Goal: Task Accomplishment & Management: Manage account settings

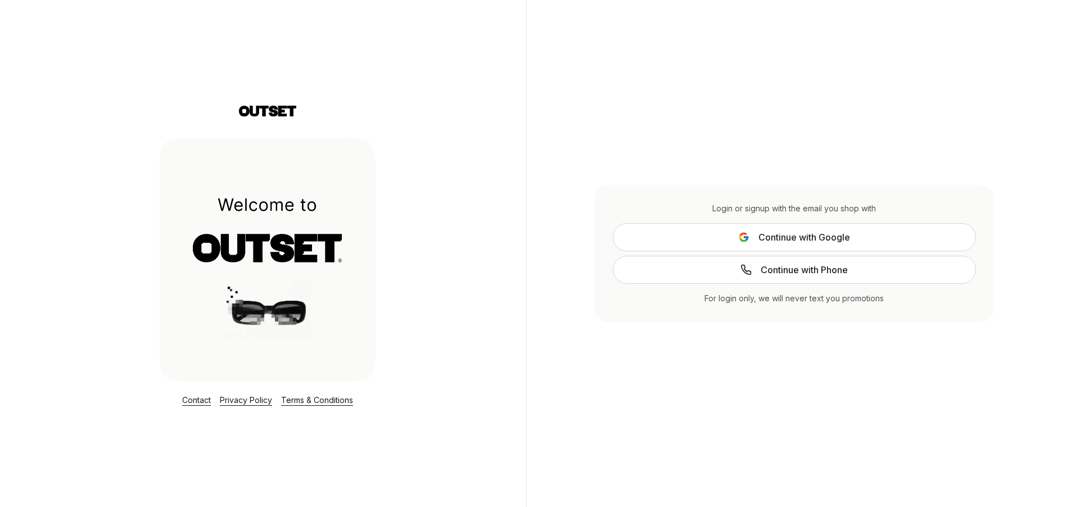
click at [817, 236] on span "Continue with Google" at bounding box center [804, 237] width 92 height 13
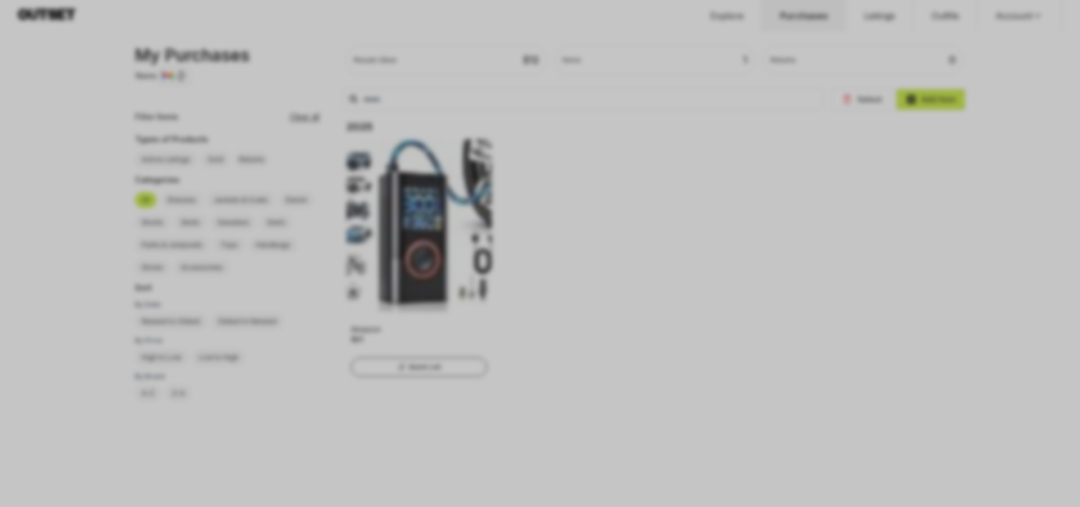
click at [800, 175] on div at bounding box center [540, 253] width 1080 height 507
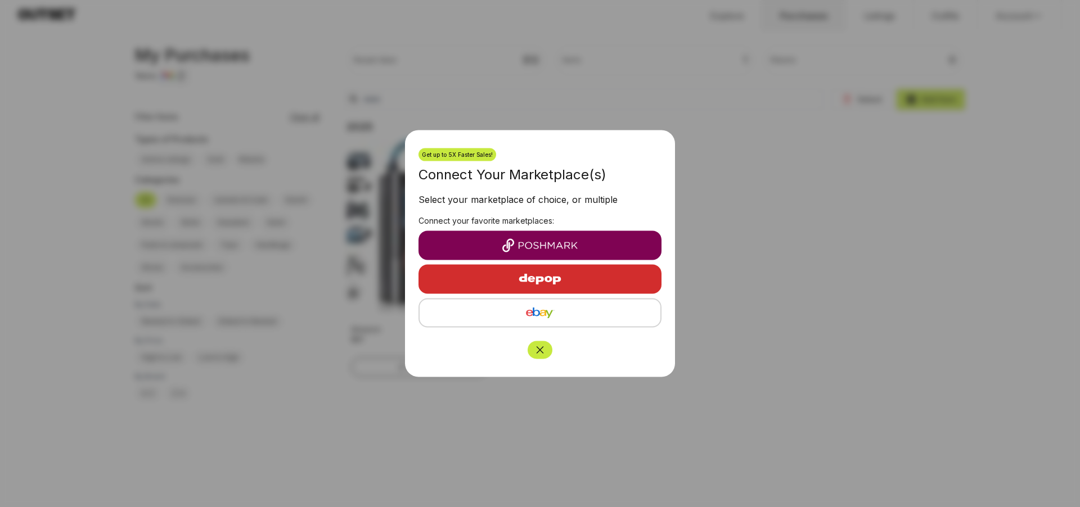
click at [564, 242] on img "button" at bounding box center [539, 245] width 225 height 13
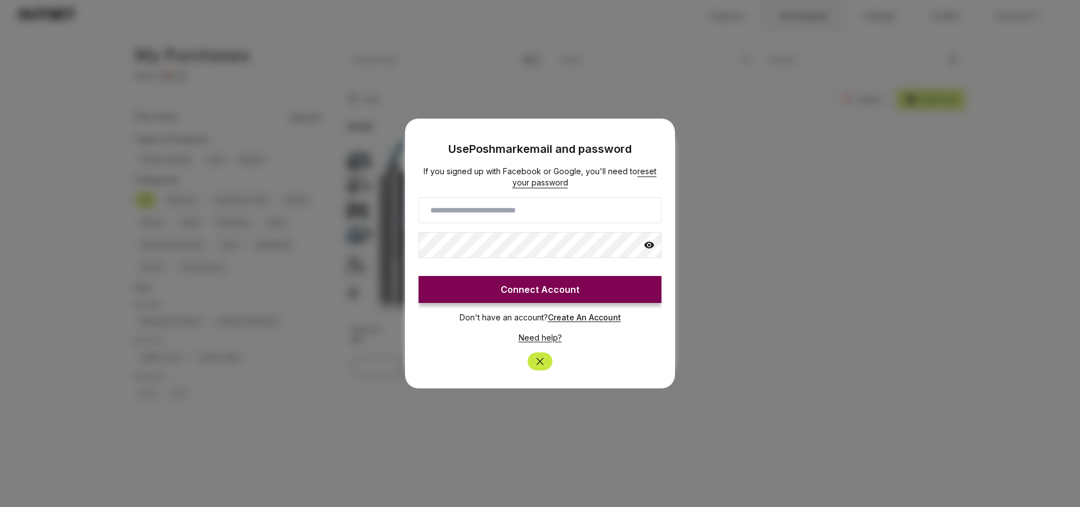
click at [558, 213] on input at bounding box center [539, 210] width 243 height 26
type input "**********"
click button "Connect Account" at bounding box center [539, 289] width 243 height 27
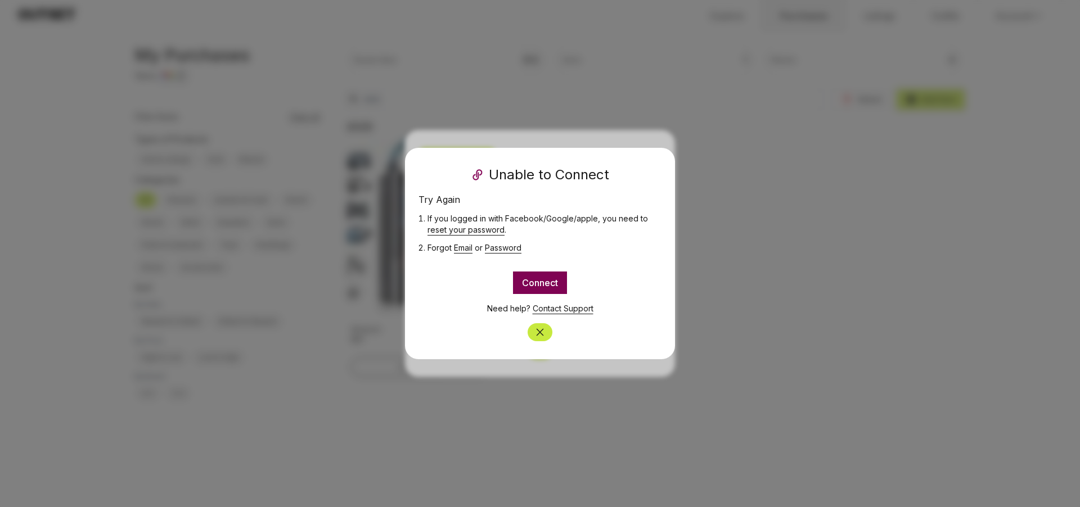
click at [549, 281] on button "Connect" at bounding box center [540, 283] width 54 height 22
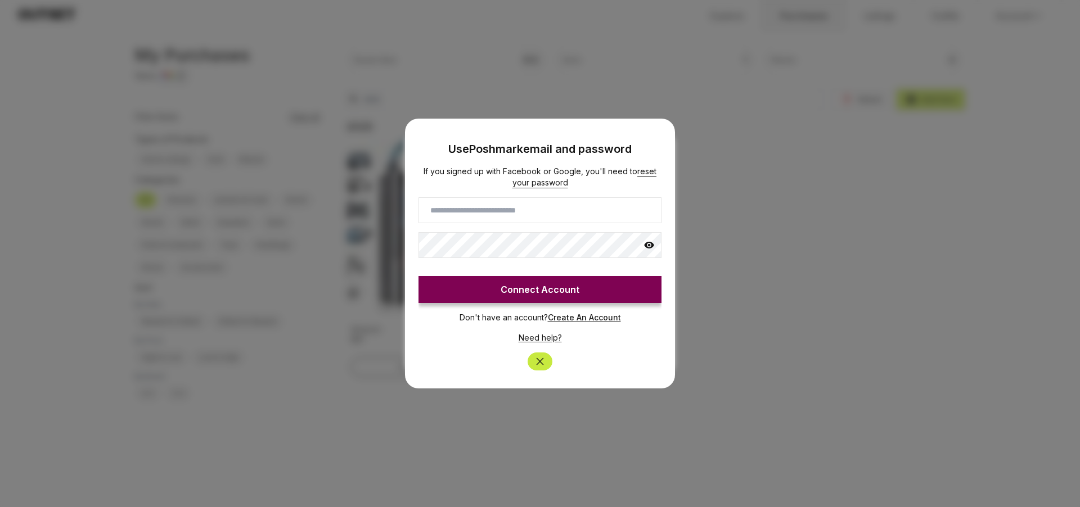
click at [546, 207] on input at bounding box center [539, 210] width 243 height 26
click at [573, 207] on input at bounding box center [539, 210] width 243 height 26
type input "**********"
click at [651, 242] on icon at bounding box center [648, 245] width 11 height 11
click at [651, 244] on icon at bounding box center [649, 245] width 10 height 8
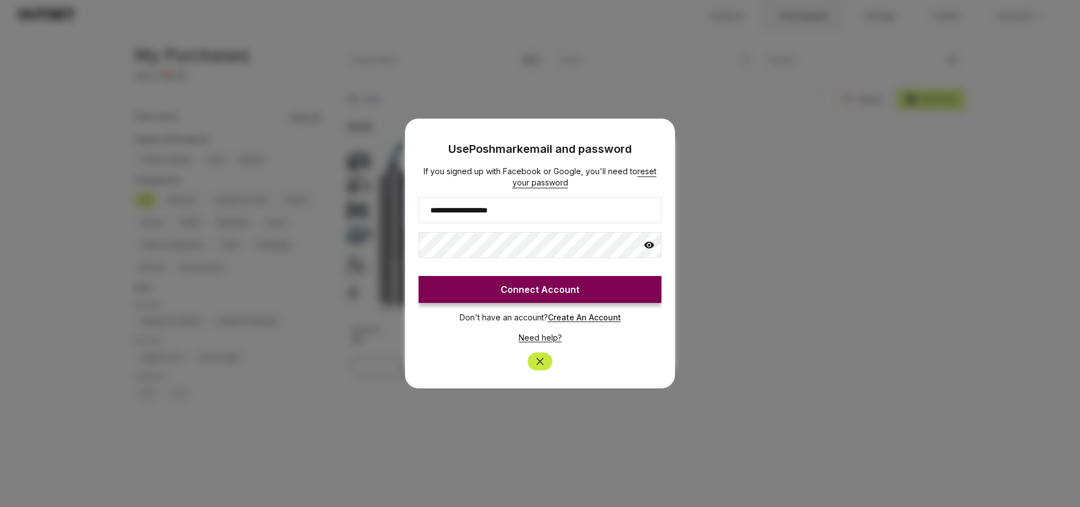
click at [618, 283] on button "Connect Account" at bounding box center [539, 289] width 243 height 27
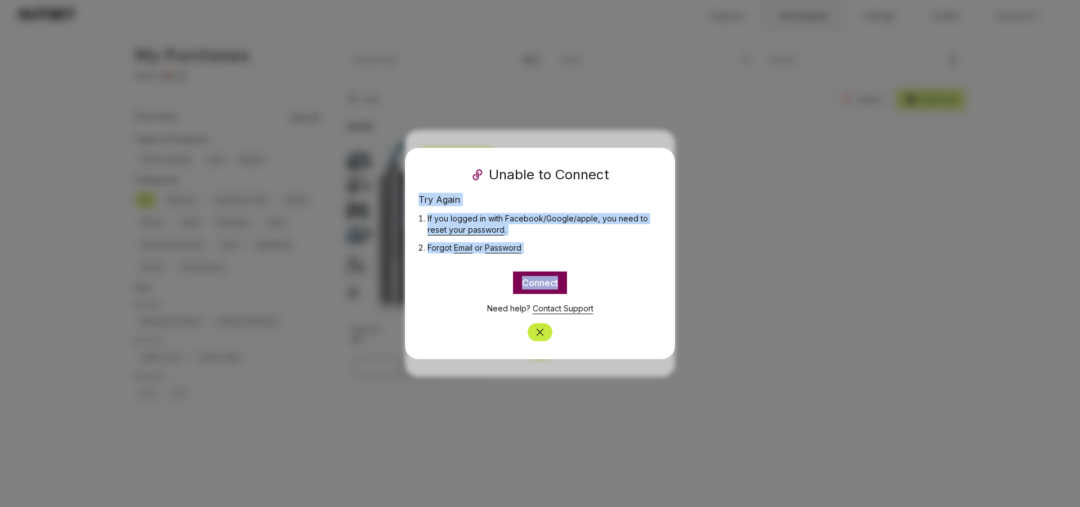
drag, startPoint x: 416, startPoint y: 190, endPoint x: 535, endPoint y: 238, distance: 128.1
click at [570, 277] on div "Modal Modal content Unable to Connect Try Again If you logged in with Facebook/…" at bounding box center [540, 253] width 270 height 211
click at [635, 263] on div "Connect" at bounding box center [539, 283] width 243 height 40
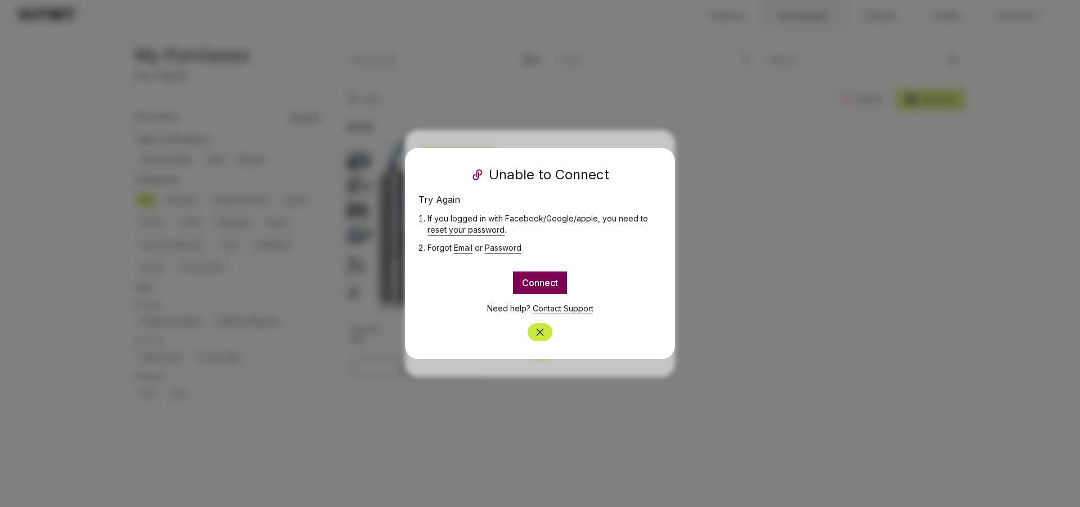
click at [563, 280] on button "Connect" at bounding box center [540, 283] width 54 height 22
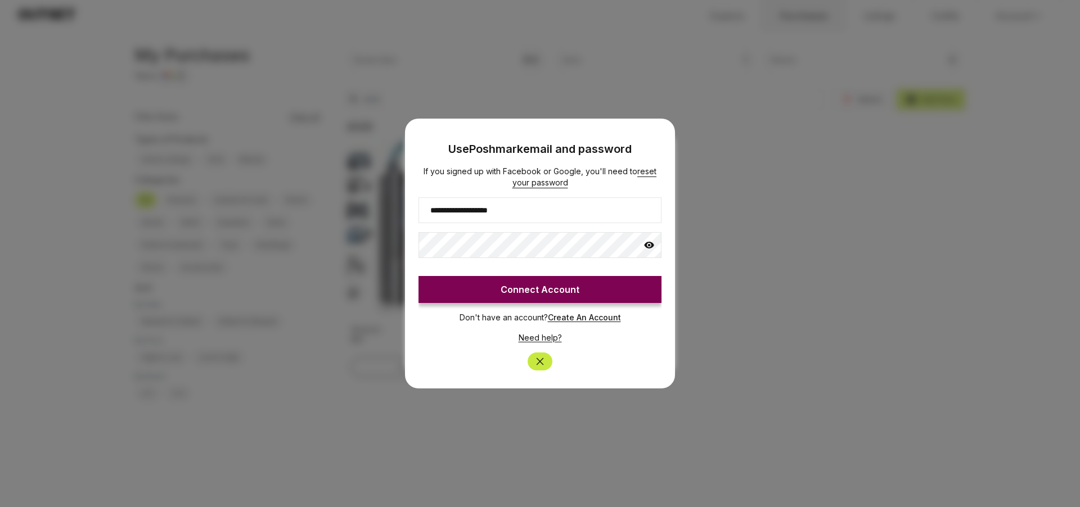
type input "**********"
click at [648, 241] on icon at bounding box center [648, 245] width 11 height 11
click at [599, 287] on button "Connect Account" at bounding box center [539, 289] width 243 height 27
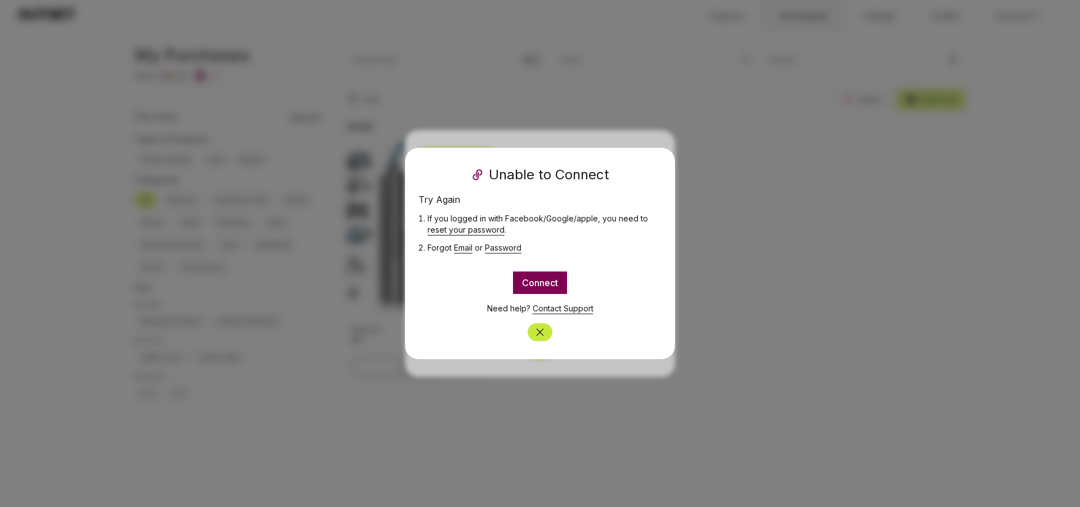
click at [543, 331] on icon "Close" at bounding box center [539, 332] width 11 height 11
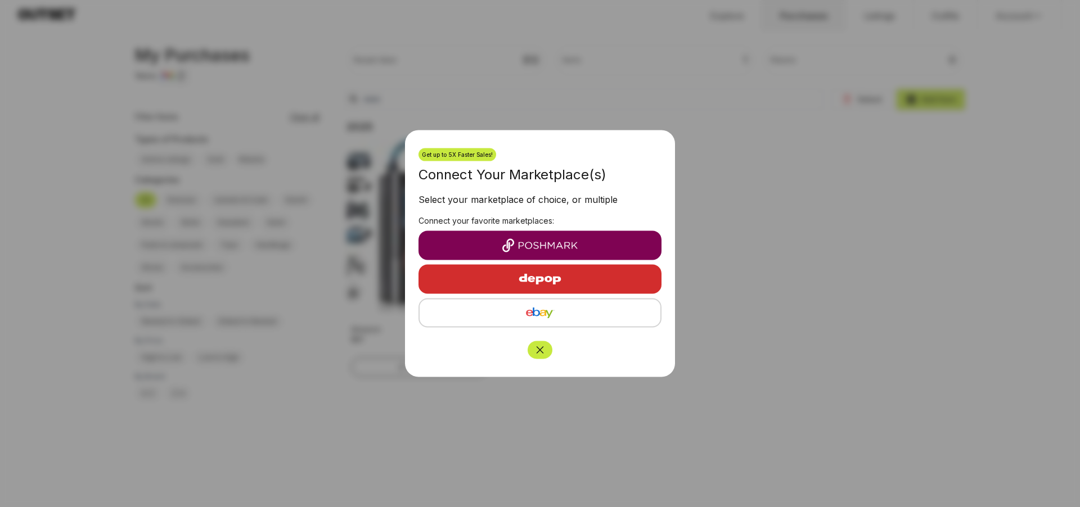
click at [554, 269] on img "button" at bounding box center [540, 279] width 98 height 27
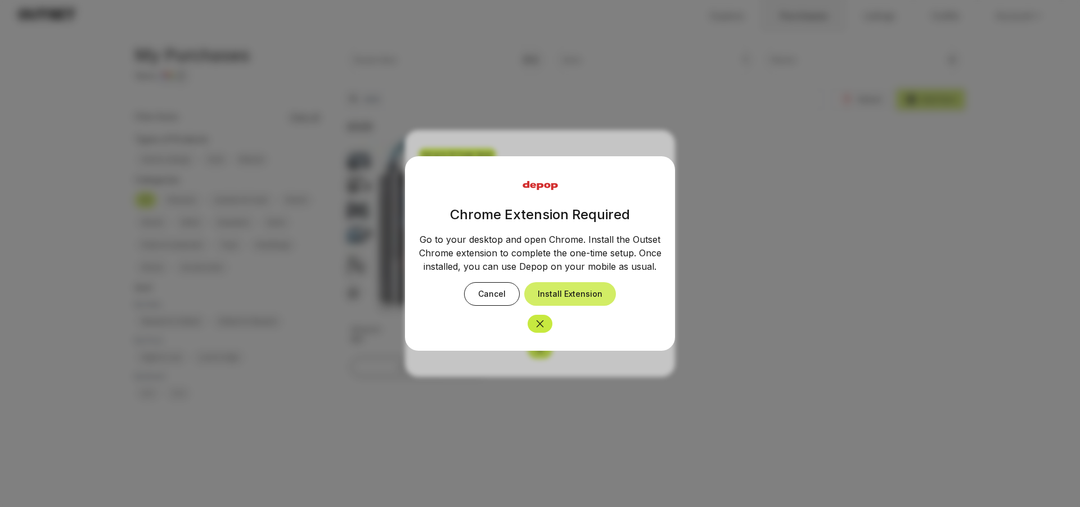
click at [602, 292] on button "Install Extension" at bounding box center [570, 294] width 92 height 24
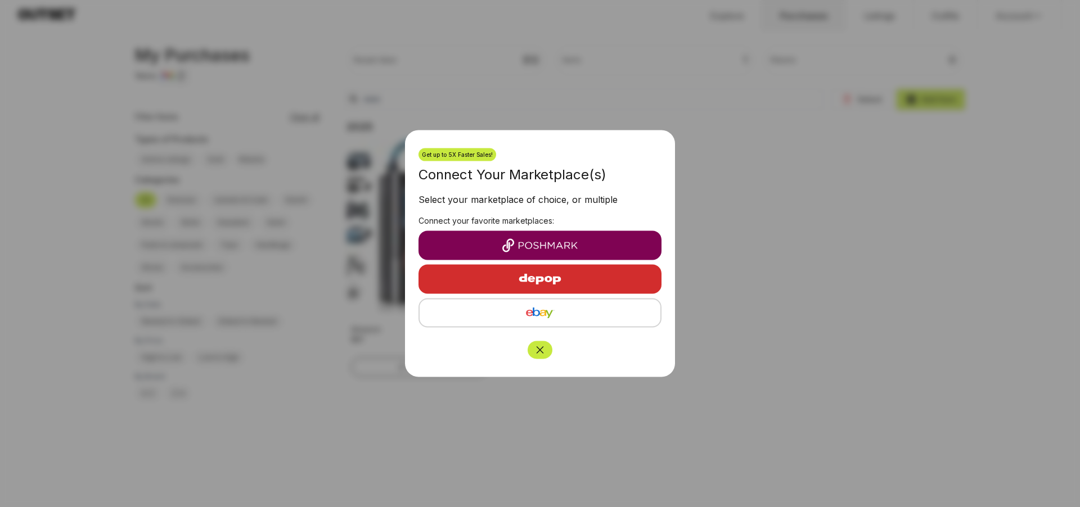
click at [612, 268] on div "button" at bounding box center [539, 279] width 225 height 27
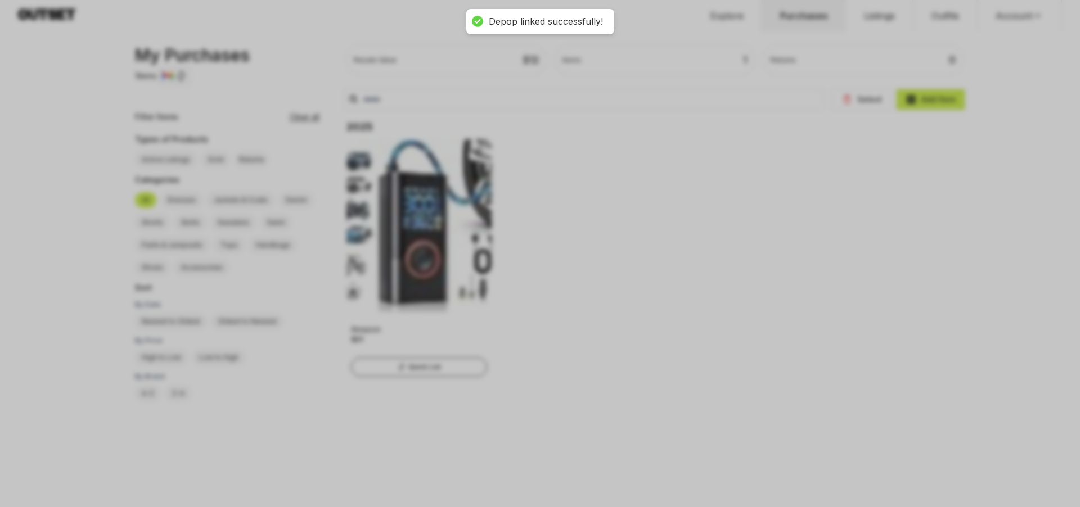
click at [721, 177] on div at bounding box center [540, 253] width 1080 height 507
click at [476, 25] on div at bounding box center [477, 21] width 16 height 16
click at [453, 39] on div at bounding box center [540, 253] width 1080 height 507
click at [545, 25] on div "Depop linked successfully!" at bounding box center [546, 22] width 114 height 12
click at [662, 248] on div at bounding box center [540, 253] width 1080 height 507
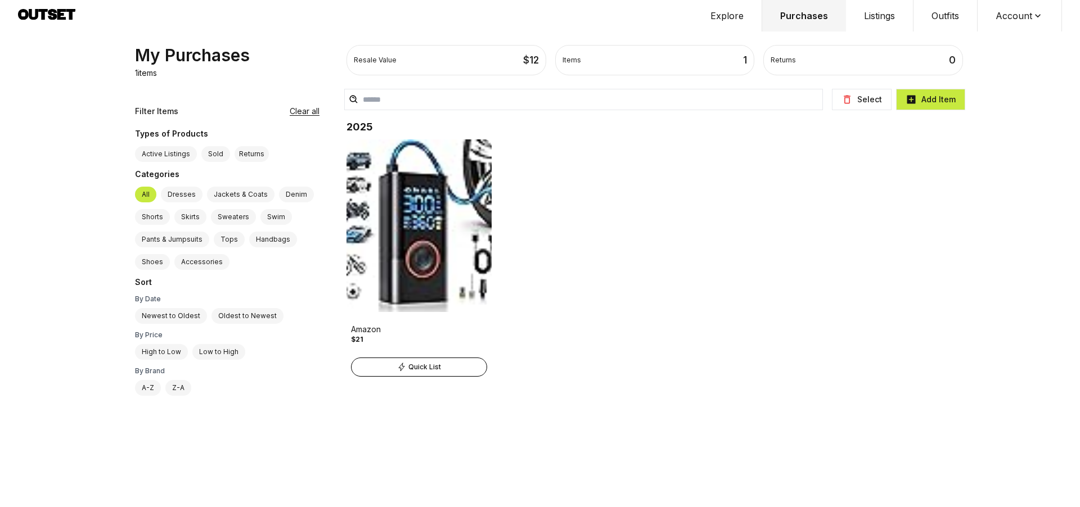
click at [725, 10] on button "Explore" at bounding box center [727, 15] width 70 height 31
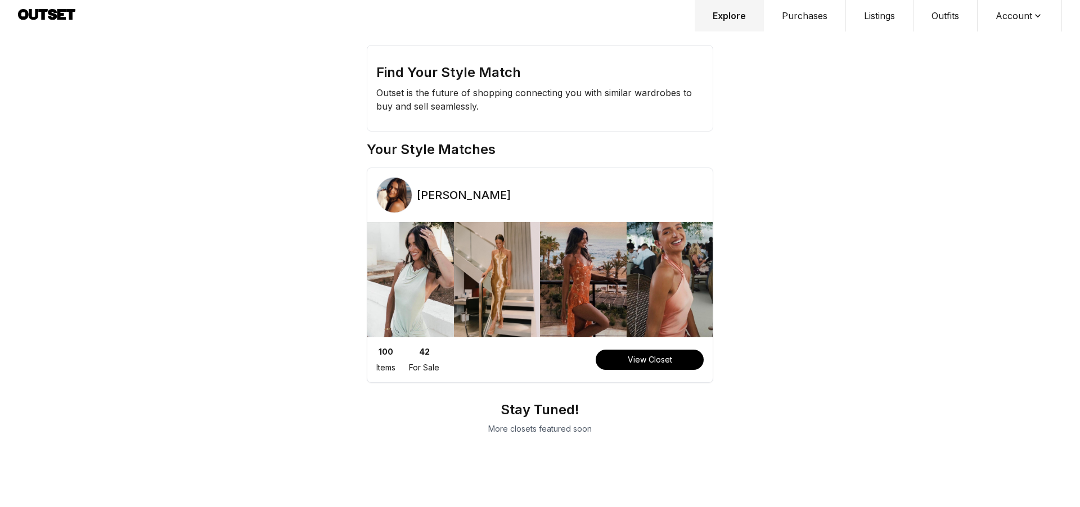
click at [49, 15] on icon at bounding box center [46, 16] width 57 height 14
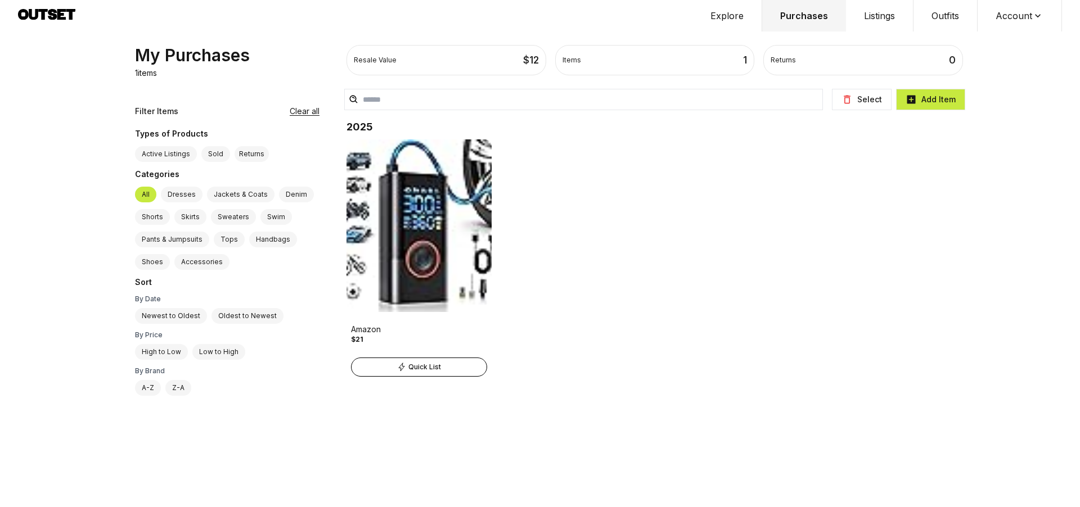
click at [869, 18] on button "Listings" at bounding box center [879, 15] width 67 height 31
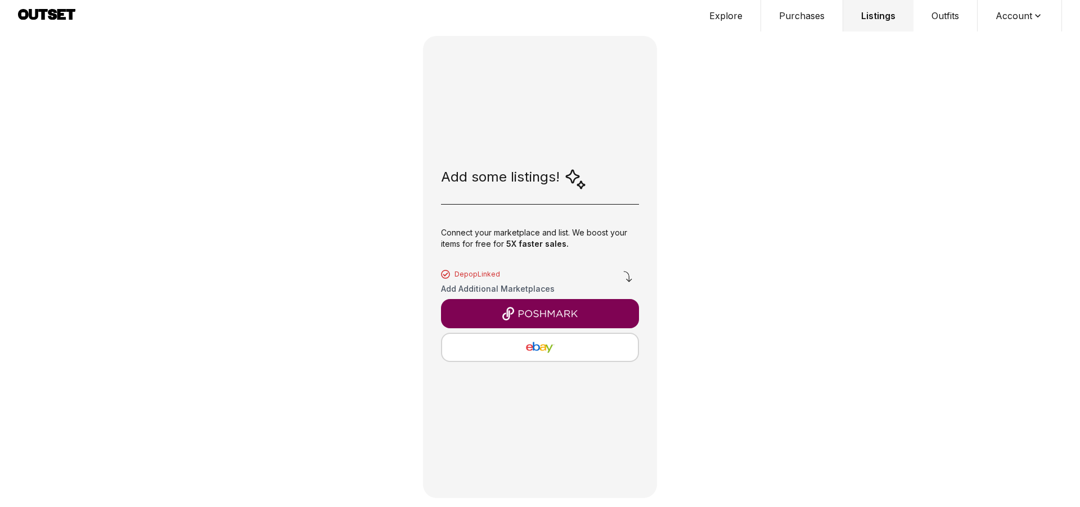
click at [565, 350] on img "button" at bounding box center [540, 347] width 178 height 13
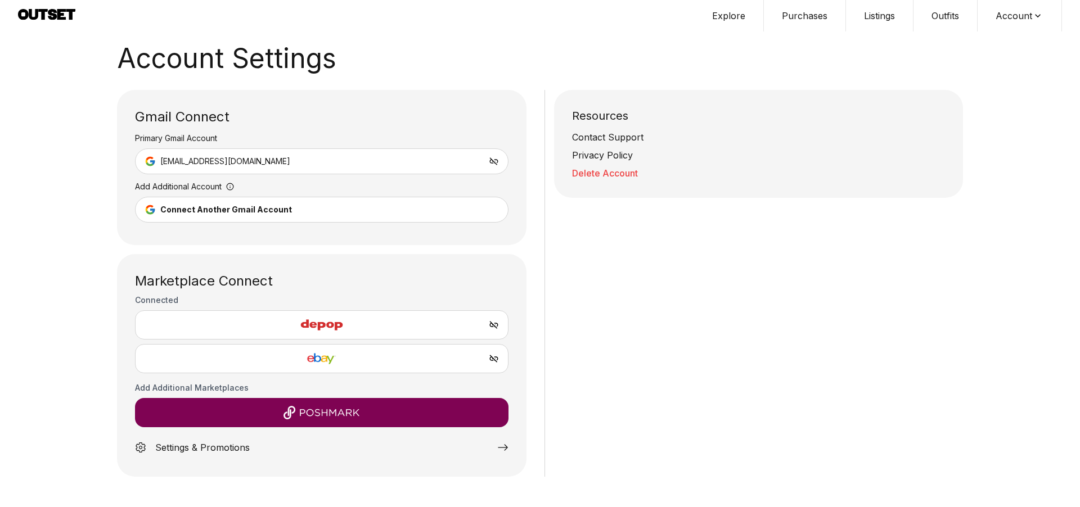
click at [344, 356] on img at bounding box center [321, 358] width 354 height 13
click at [309, 205] on button "Connect Another Gmail Account" at bounding box center [321, 210] width 373 height 26
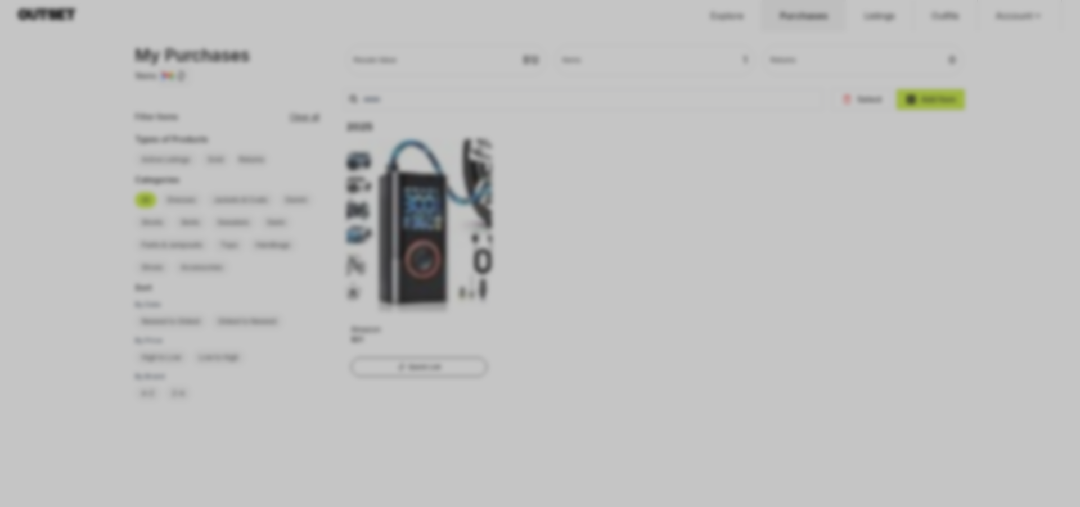
click at [605, 316] on div at bounding box center [540, 253] width 1080 height 507
click at [35, 8] on div at bounding box center [540, 253] width 1080 height 507
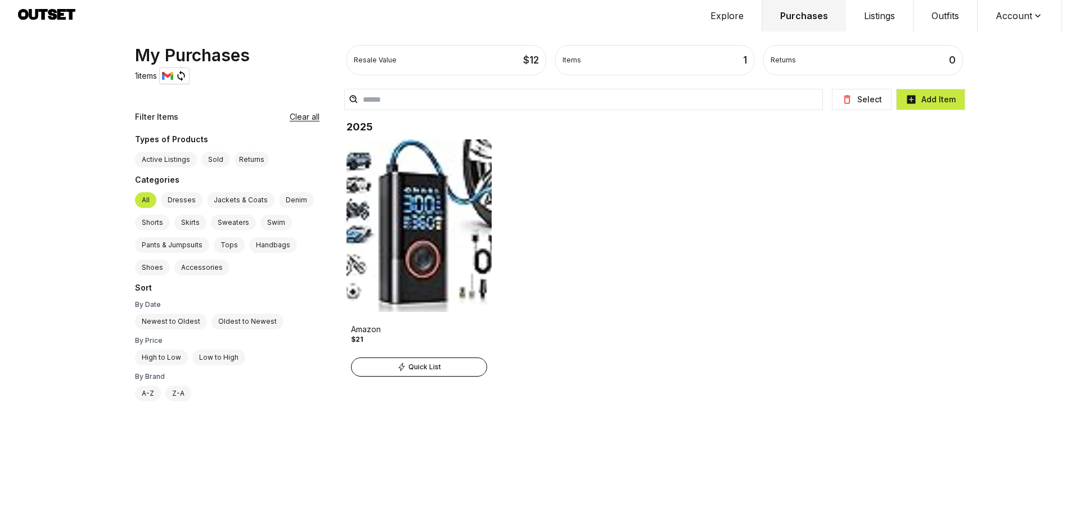
click at [728, 18] on button "Explore" at bounding box center [727, 15] width 70 height 31
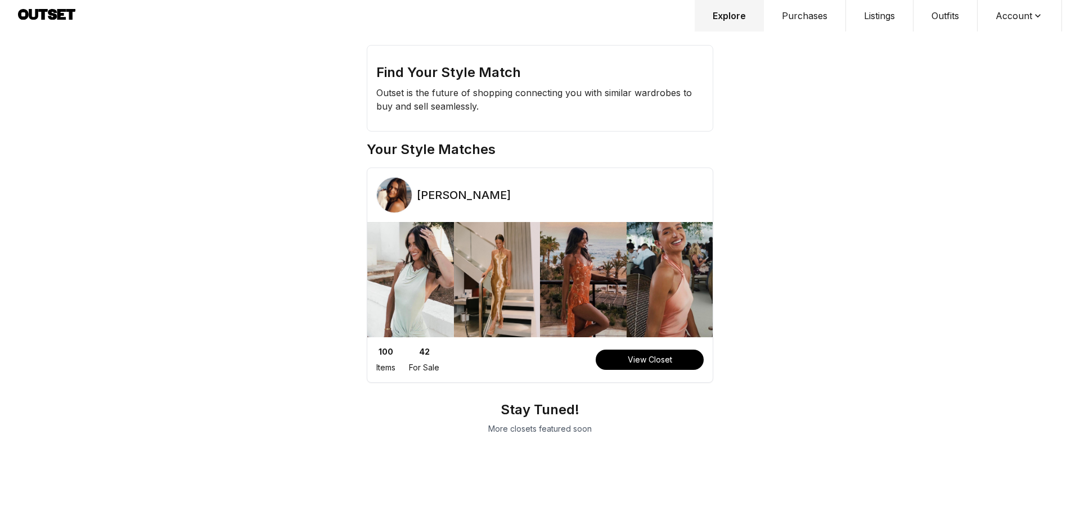
click at [821, 21] on button "Purchases" at bounding box center [805, 15] width 82 height 31
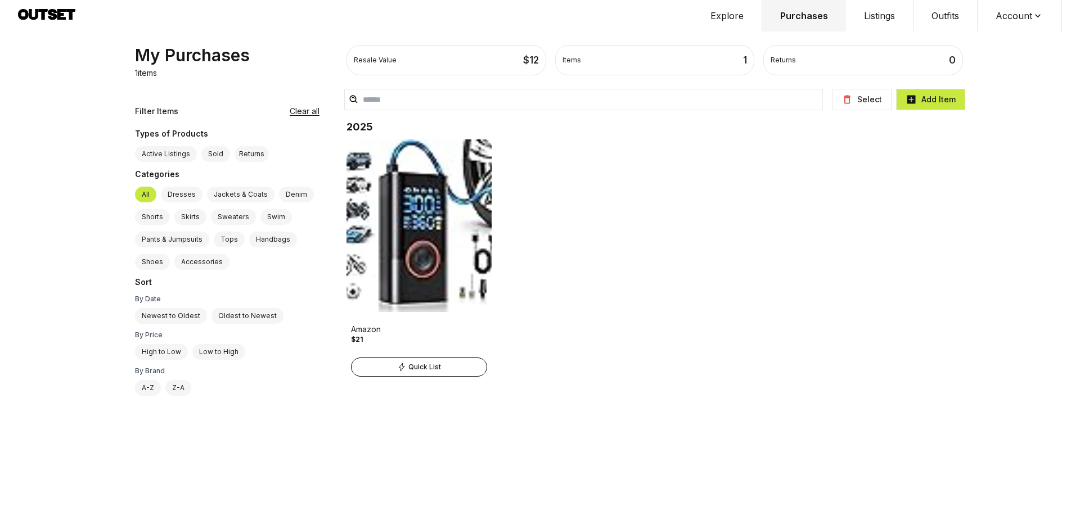
click at [870, 17] on button "Listings" at bounding box center [879, 15] width 67 height 31
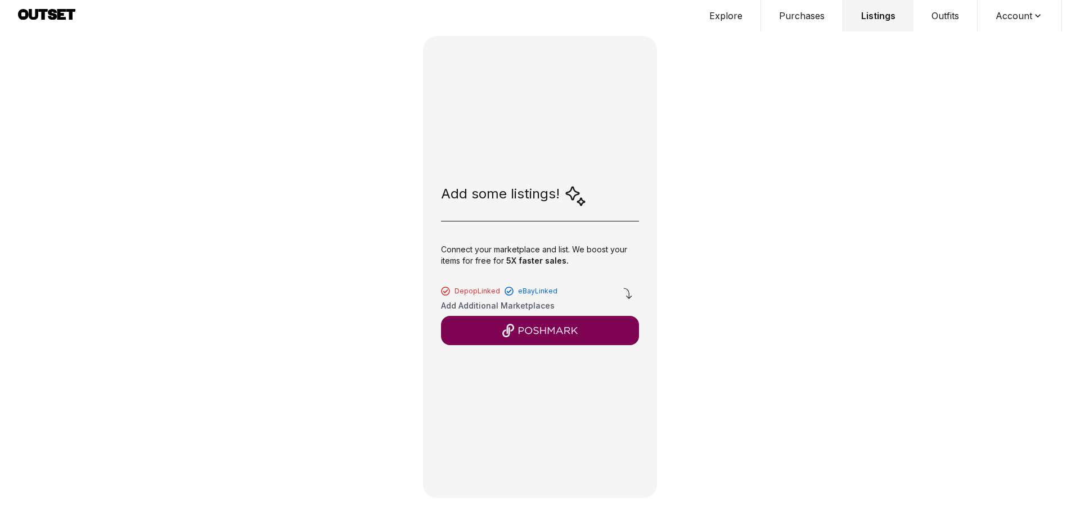
click at [559, 331] on img "button" at bounding box center [540, 330] width 180 height 13
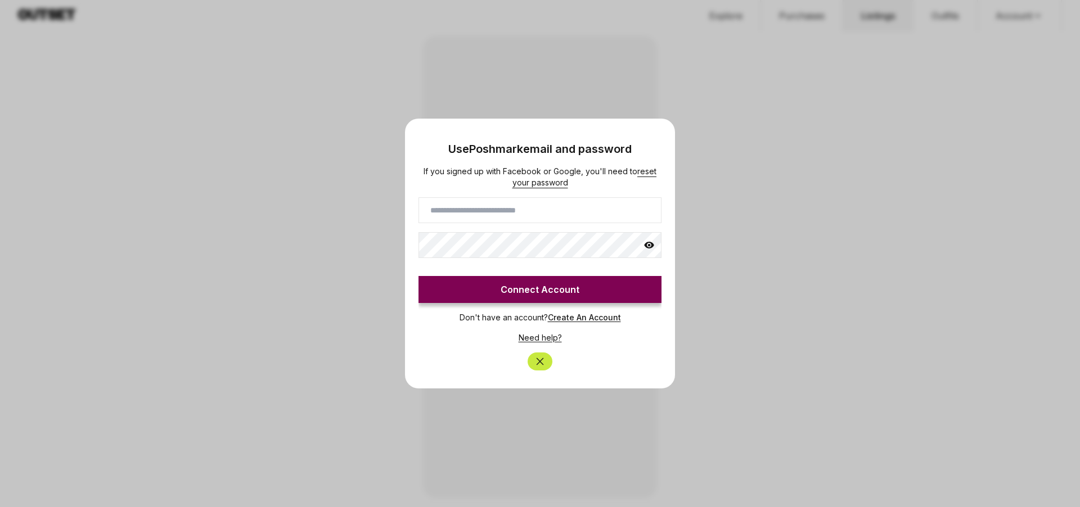
click at [546, 218] on input at bounding box center [539, 210] width 243 height 26
type input "**********"
click button "Connect Account" at bounding box center [539, 289] width 243 height 27
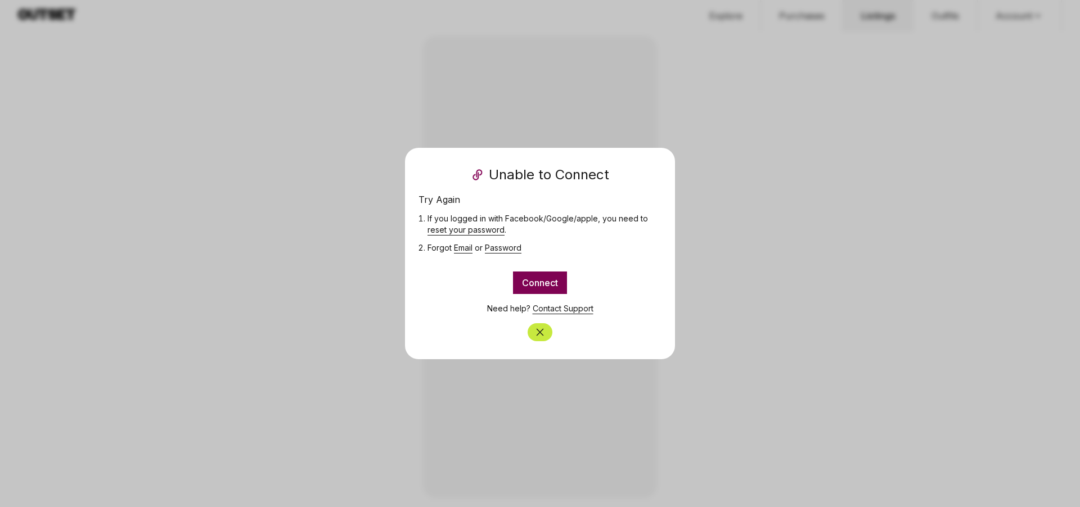
click at [535, 331] on icon "Close" at bounding box center [539, 332] width 11 height 11
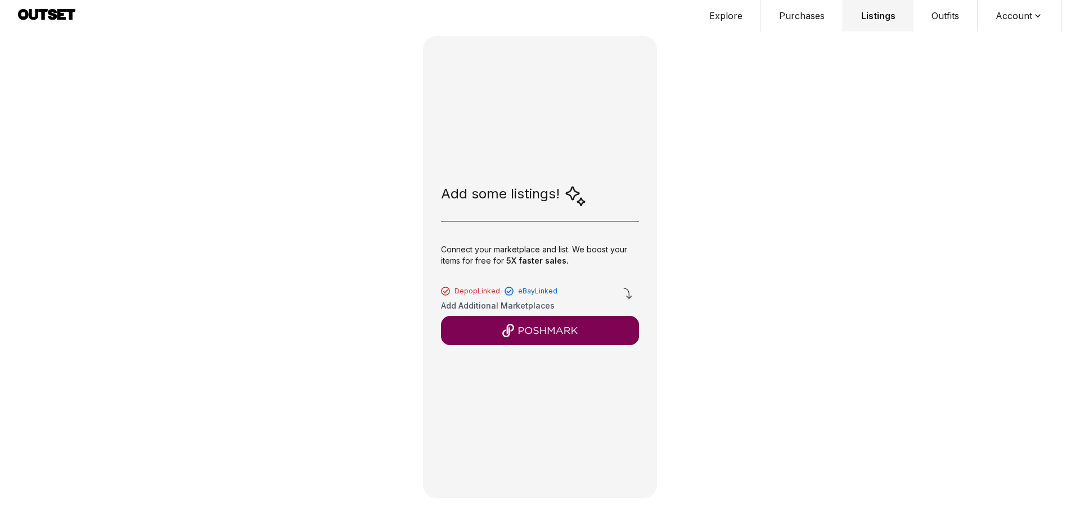
click at [1026, 17] on button "Account" at bounding box center [1019, 15] width 84 height 31
click at [996, 36] on span "Profile" at bounding box center [1012, 37] width 99 height 20
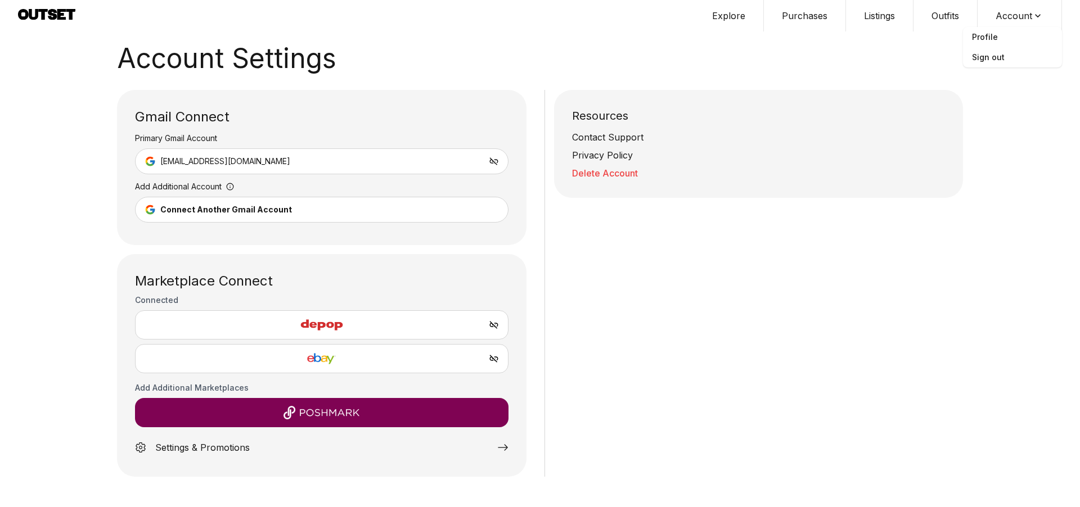
click at [945, 11] on button "Outfits" at bounding box center [945, 15] width 64 height 31
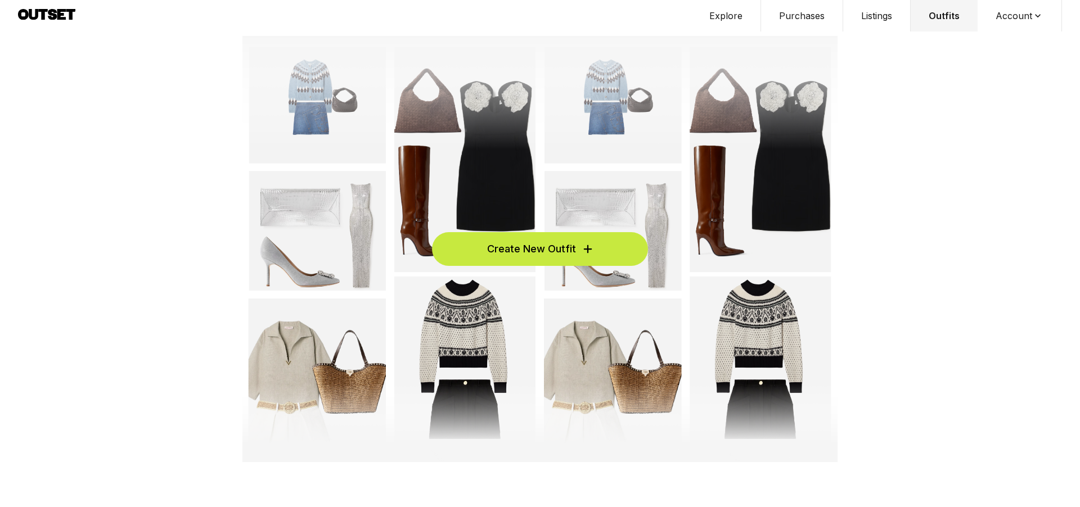
click at [895, 23] on button "Listings" at bounding box center [876, 15] width 67 height 31
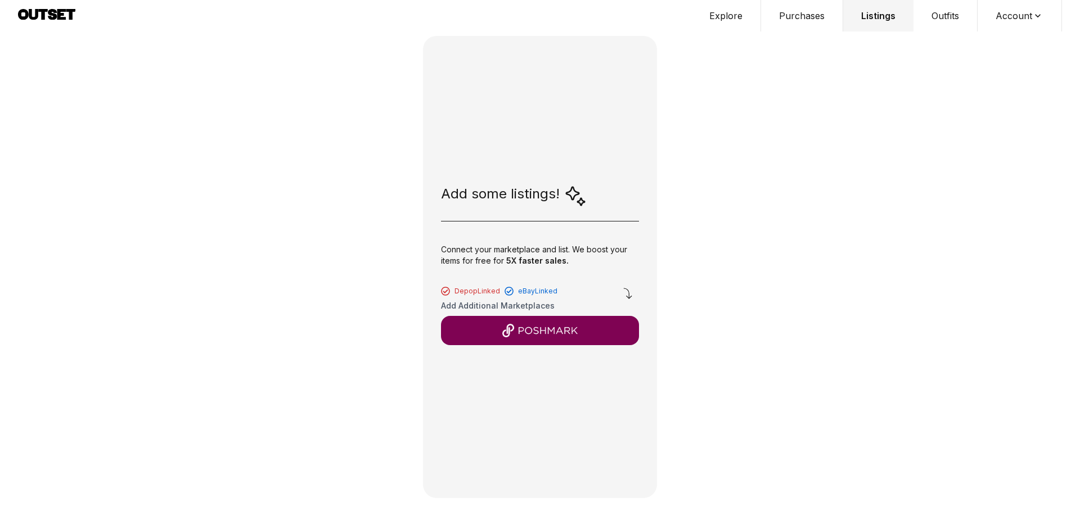
click at [812, 22] on button "Purchases" at bounding box center [802, 15] width 82 height 31
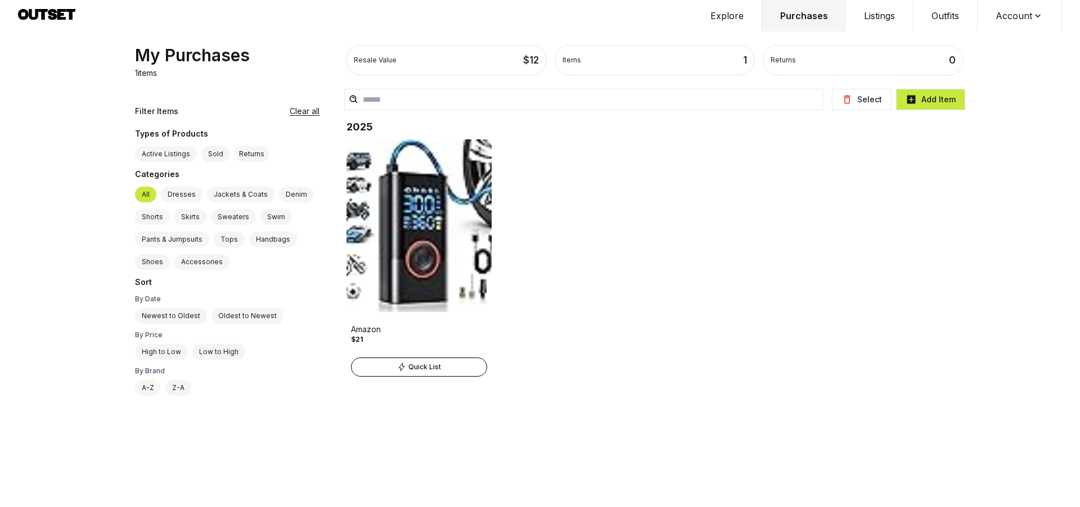
click at [728, 17] on button "Explore" at bounding box center [727, 15] width 70 height 31
